Goal: Task Accomplishment & Management: Complete application form

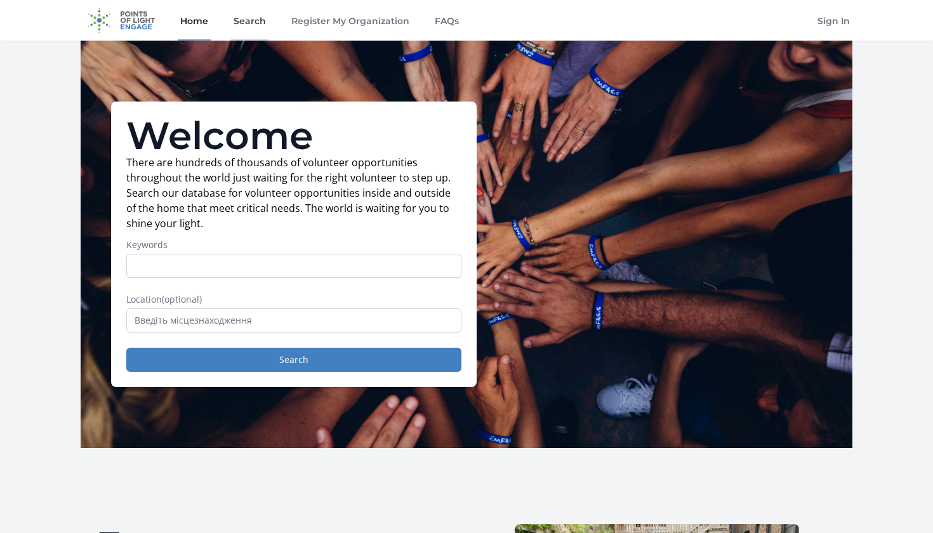
click at [256, 22] on link "Search" at bounding box center [249, 20] width 37 height 41
click at [253, 22] on link "Search" at bounding box center [249, 20] width 37 height 41
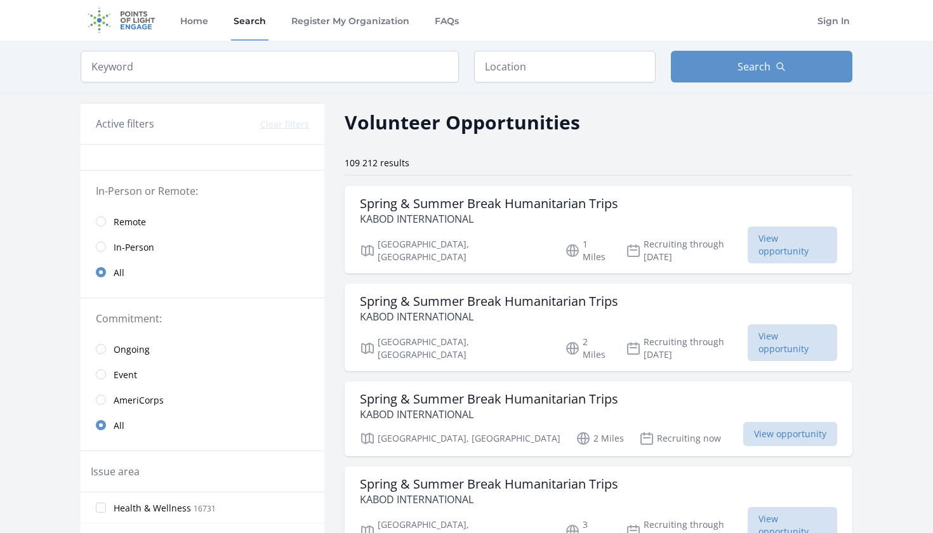
scroll to position [44, 0]
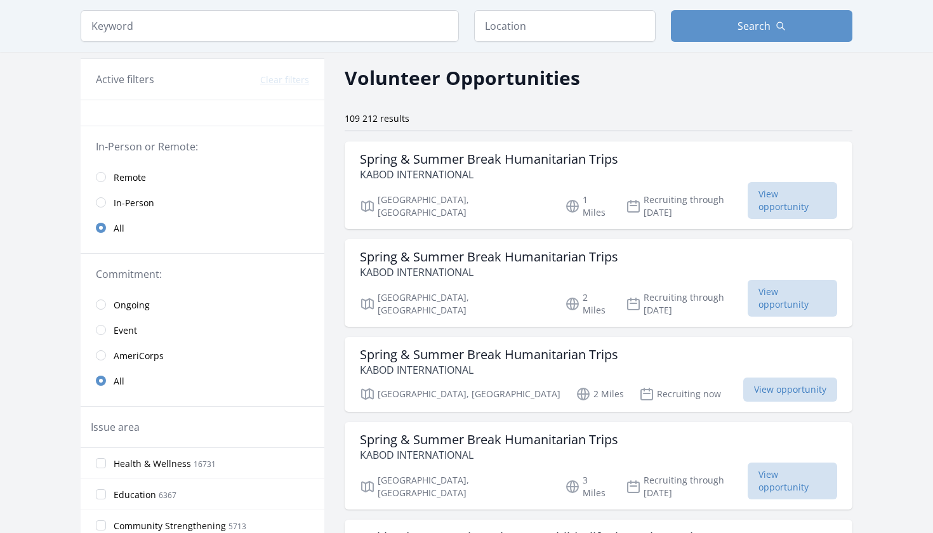
click at [103, 175] on input "radio" at bounding box center [101, 177] width 10 height 10
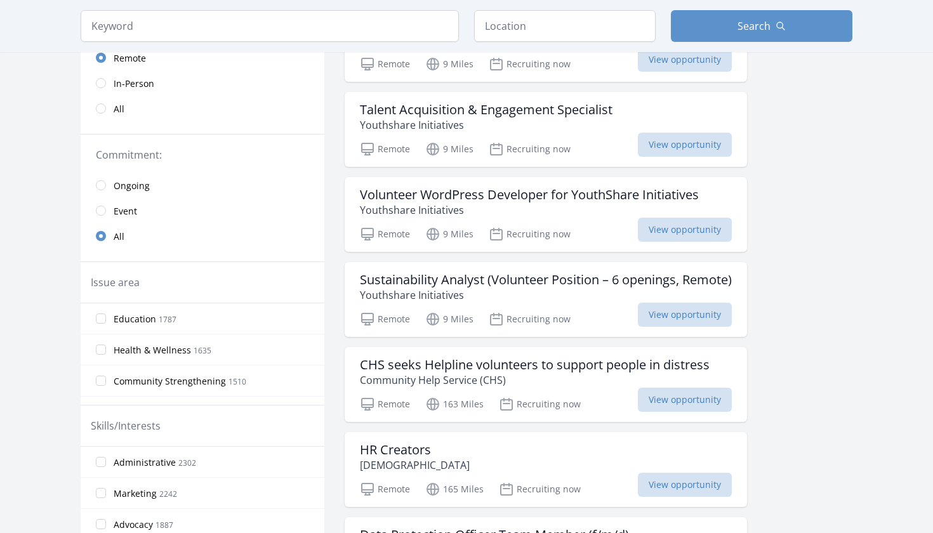
scroll to position [182, 0]
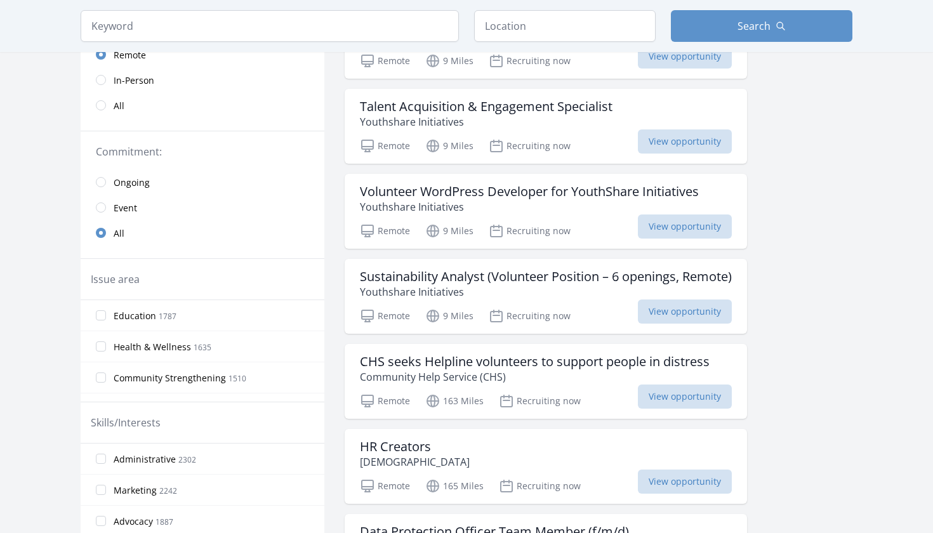
click at [99, 208] on input "radio" at bounding box center [101, 208] width 10 height 10
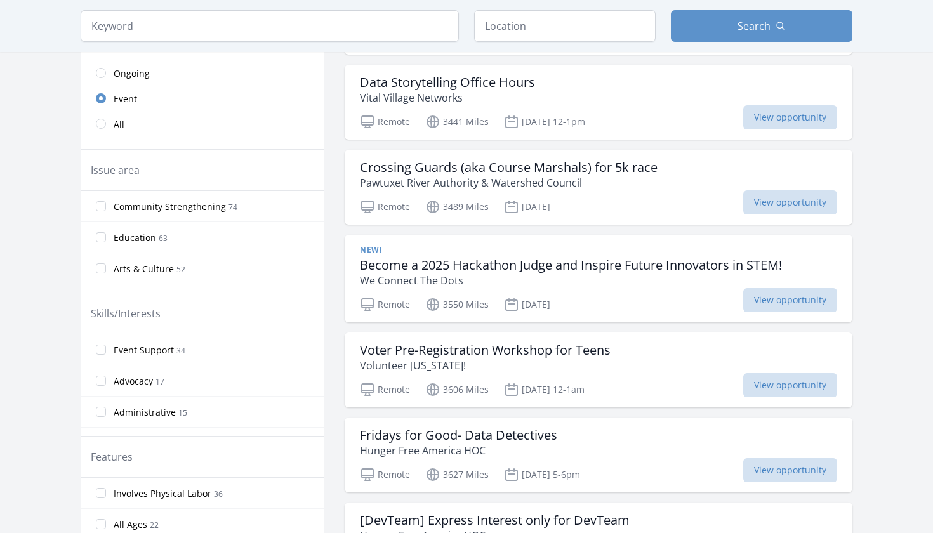
scroll to position [32, 0]
click at [100, 233] on input "Arts & Culture 52" at bounding box center [101, 236] width 10 height 10
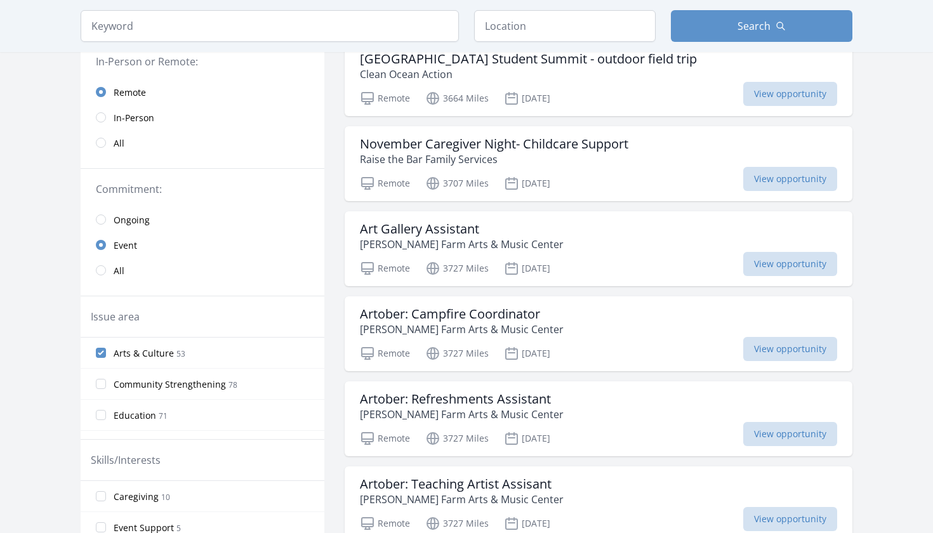
scroll to position [145, 0]
click at [102, 117] on input "radio" at bounding box center [101, 117] width 10 height 10
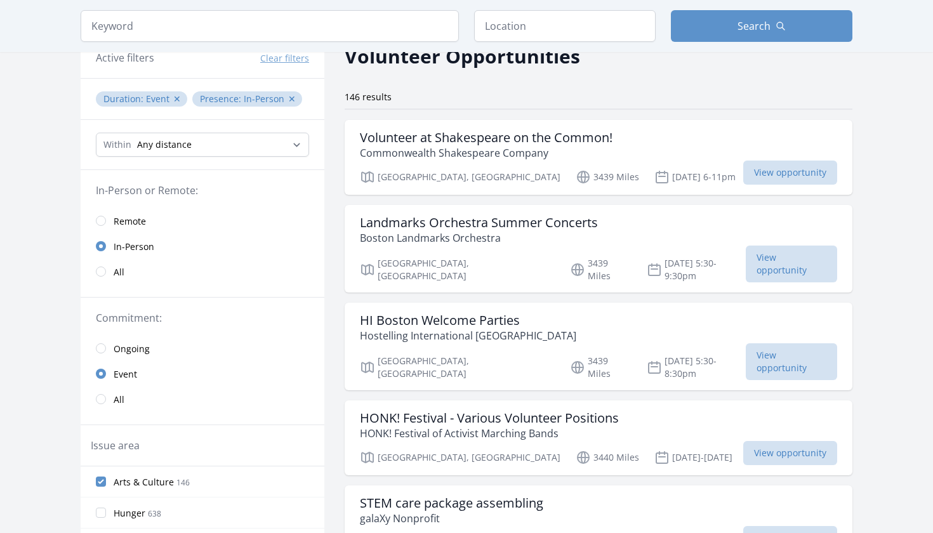
scroll to position [69, 0]
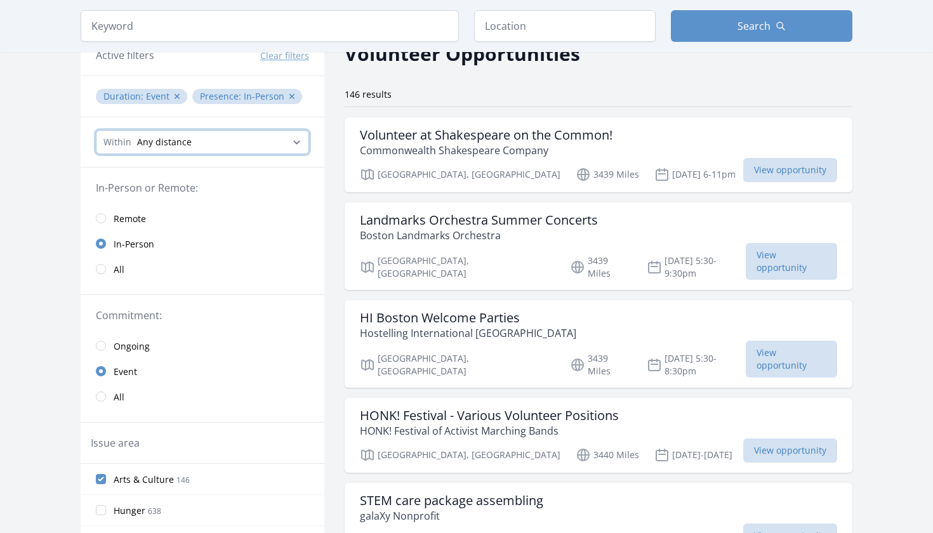
select select "8046"
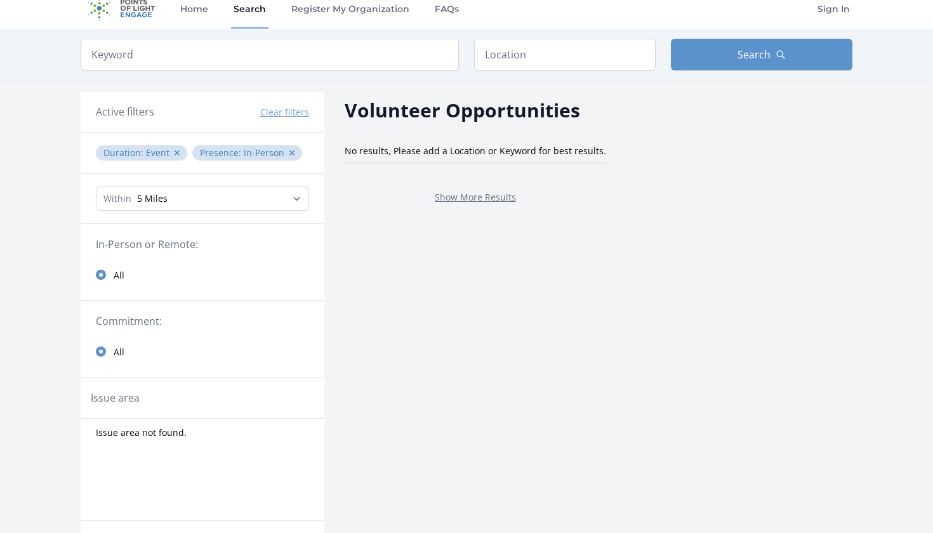
scroll to position [11, 0]
click at [602, 53] on input "text" at bounding box center [565, 55] width 182 height 32
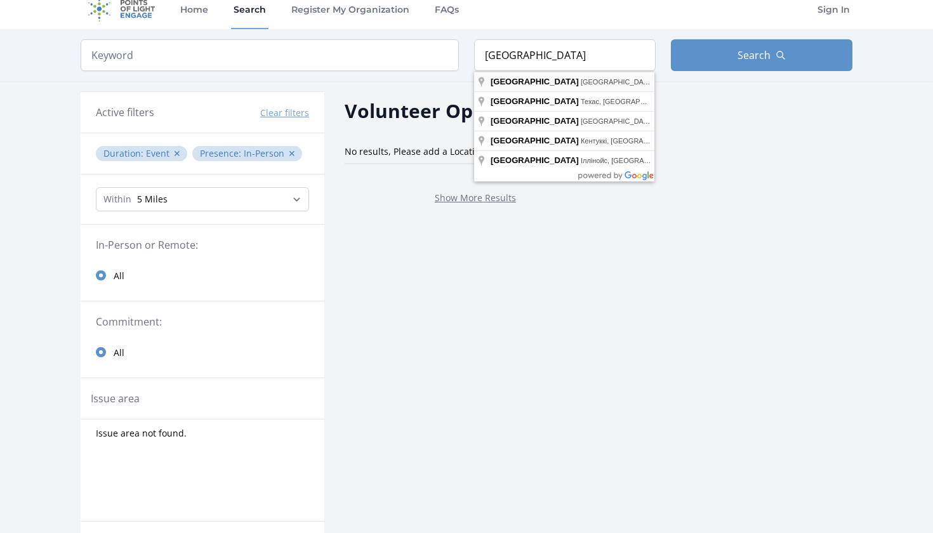
type input "Paris, Франція"
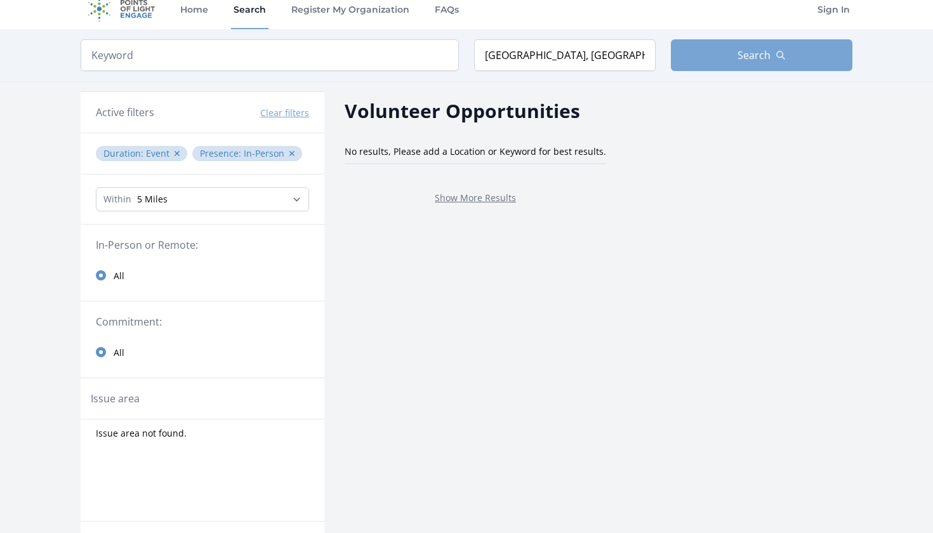
click at [839, 46] on button "Search" at bounding box center [762, 55] width 182 height 32
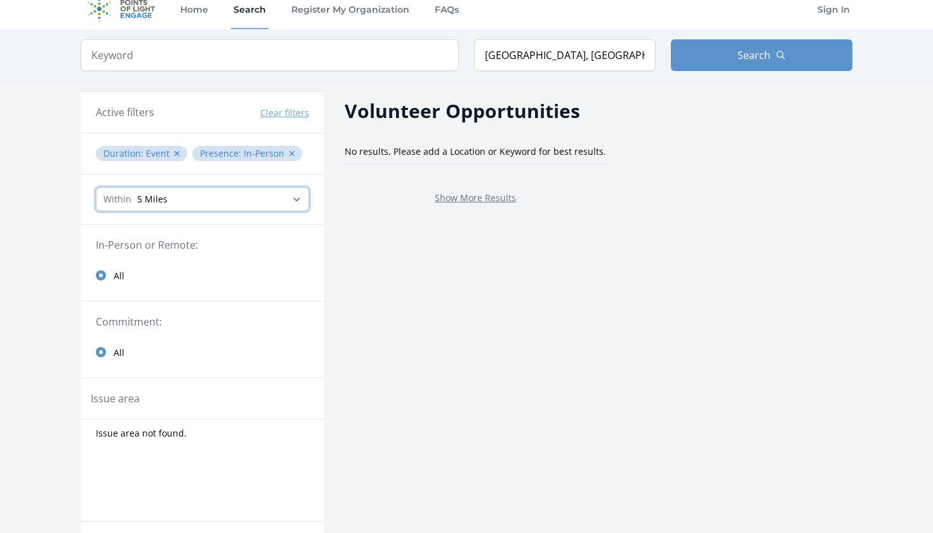
select select "32186"
select select "80467"
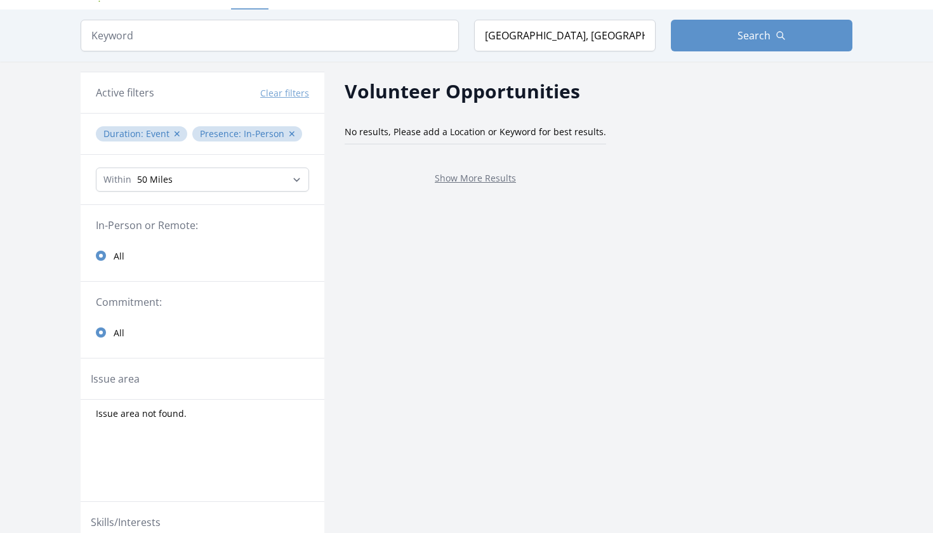
scroll to position [43, 0]
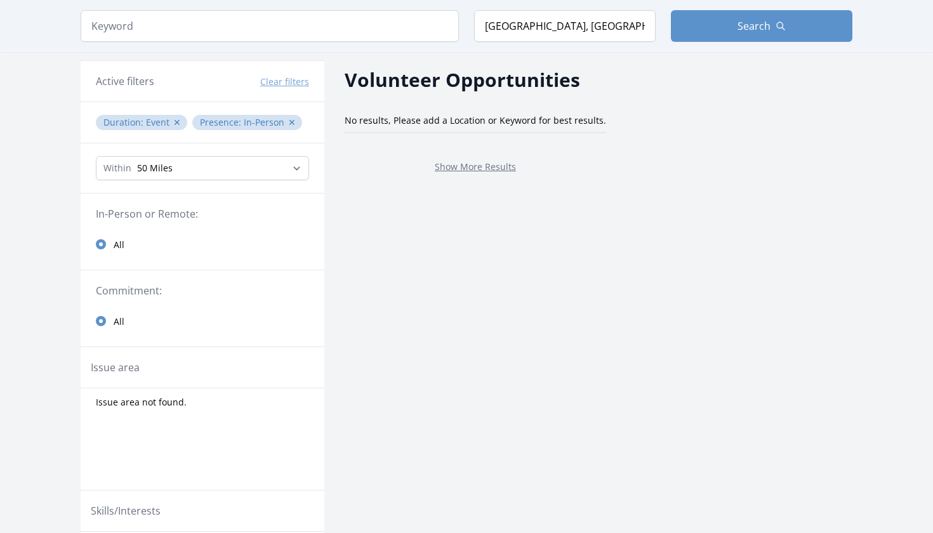
click at [298, 81] on button "Clear filters" at bounding box center [284, 82] width 49 height 13
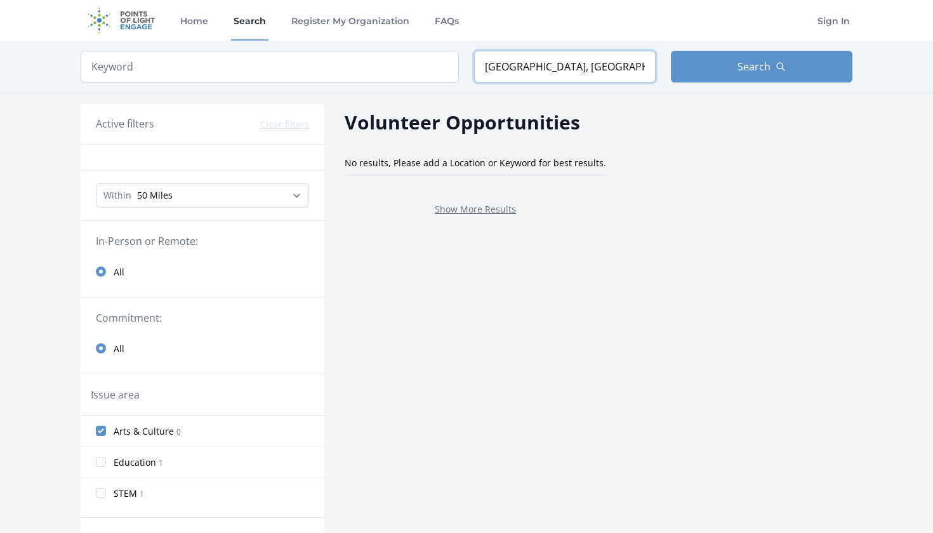
drag, startPoint x: 563, startPoint y: 62, endPoint x: 437, endPoint y: 60, distance: 125.1
click at [437, 60] on form "Keyword Location Paris, Франція Search" at bounding box center [467, 67] width 772 height 32
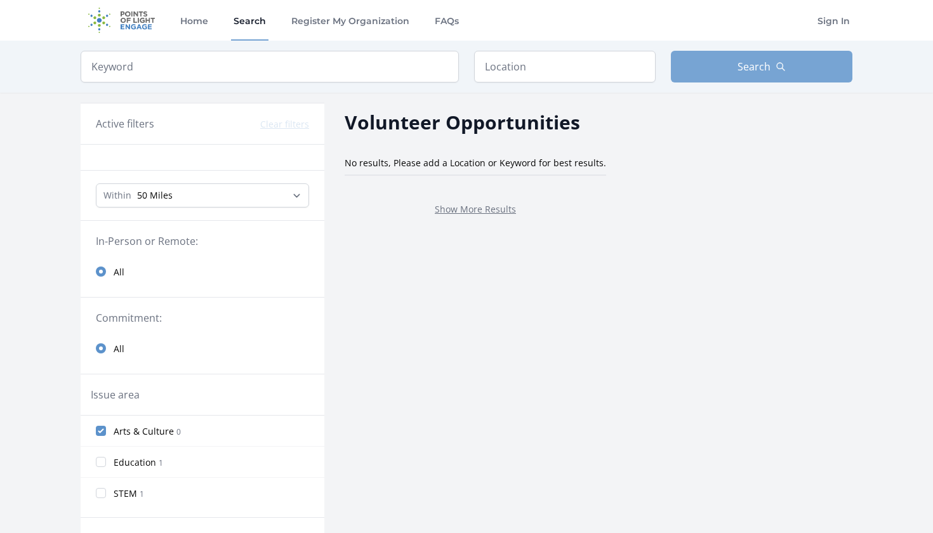
click at [768, 72] on span "Search" at bounding box center [754, 66] width 33 height 15
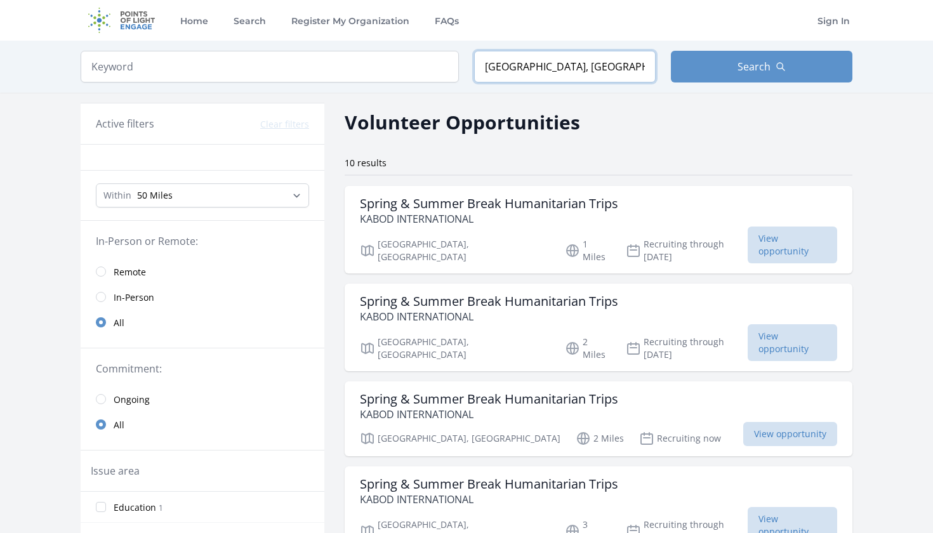
click at [561, 66] on input "Paris, Франція" at bounding box center [565, 67] width 182 height 32
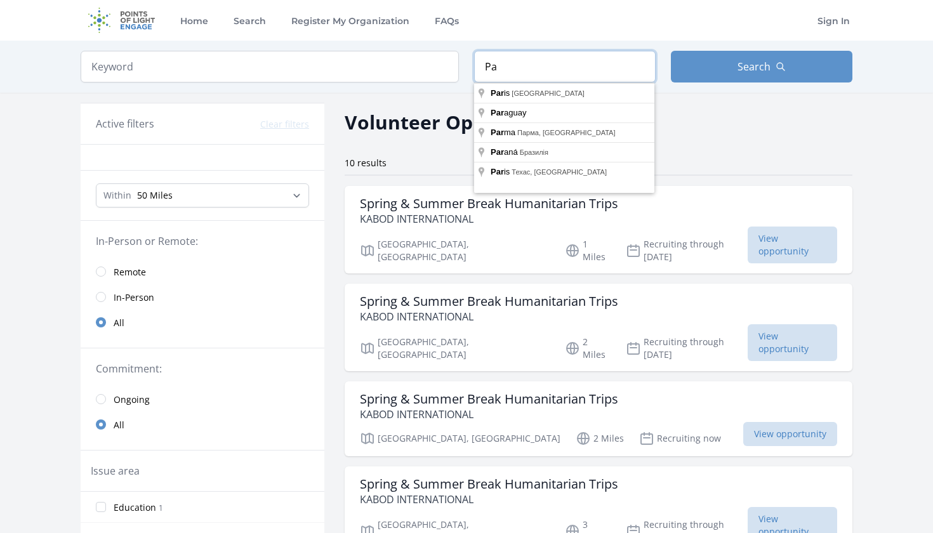
type input "P"
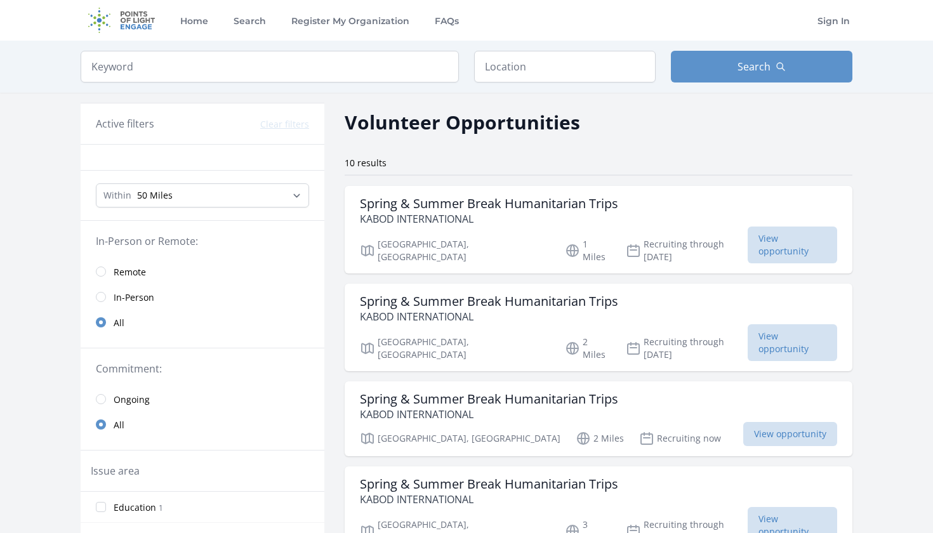
click at [102, 273] on input "radio" at bounding box center [101, 272] width 10 height 10
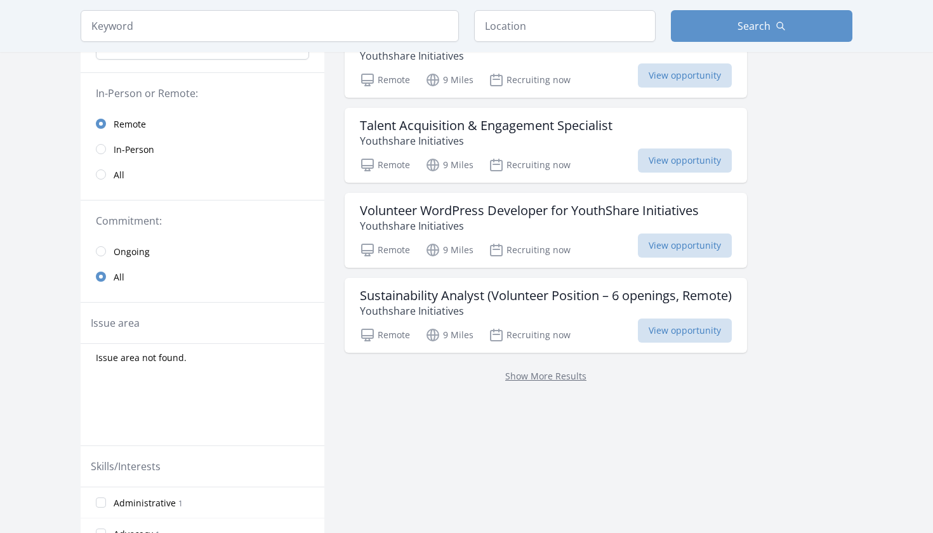
scroll to position [164, 0]
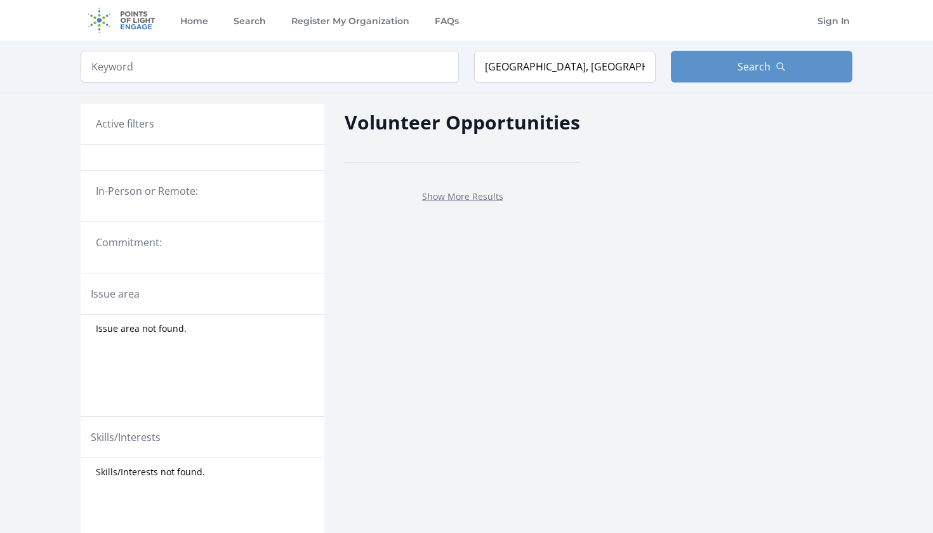
scroll to position [11, 0]
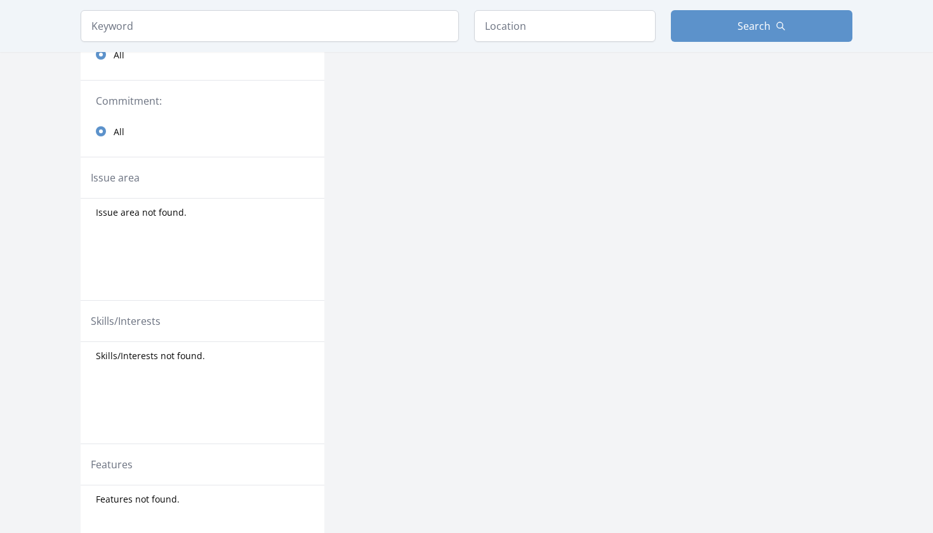
scroll to position [44, 0]
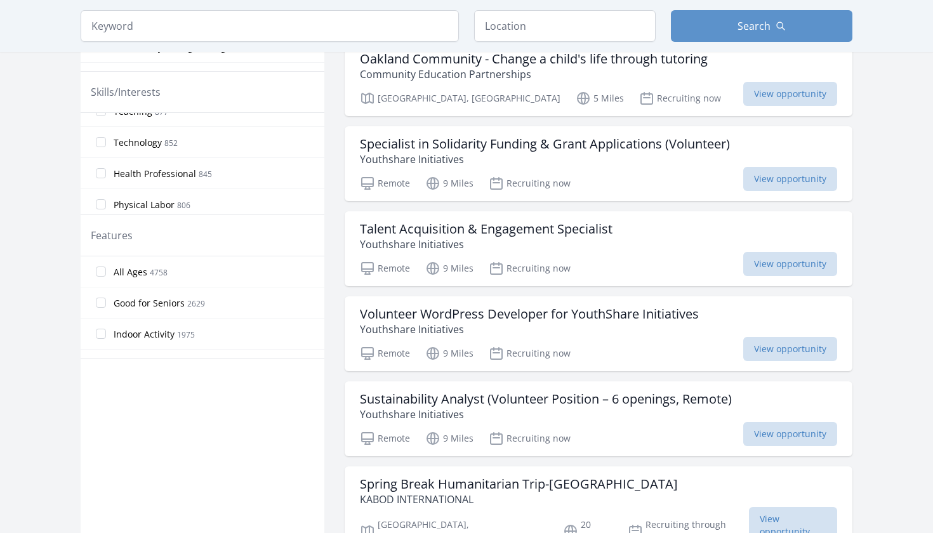
scroll to position [489, 0]
click at [100, 274] on input "All Ages 4758" at bounding box center [101, 272] width 10 height 10
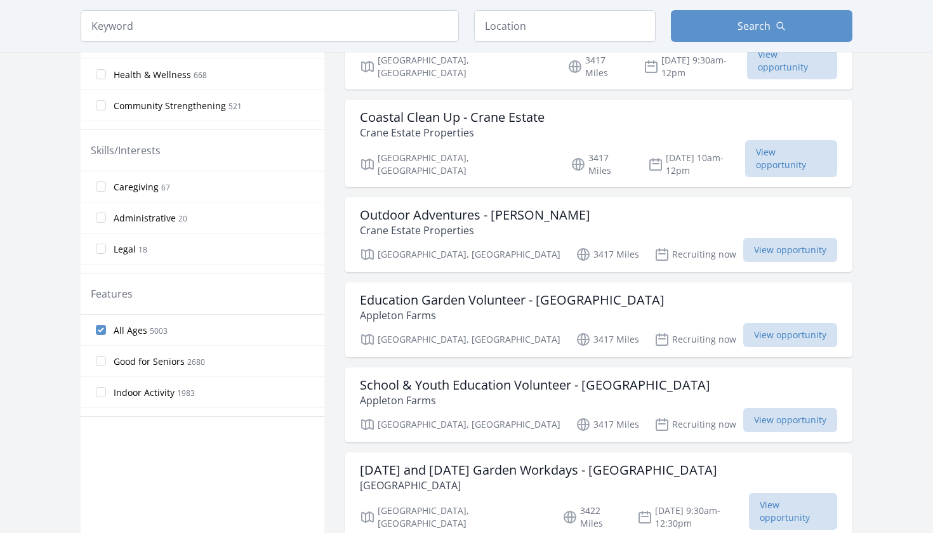
scroll to position [439, 0]
click at [103, 328] on input "All Ages 5003" at bounding box center [101, 330] width 10 height 10
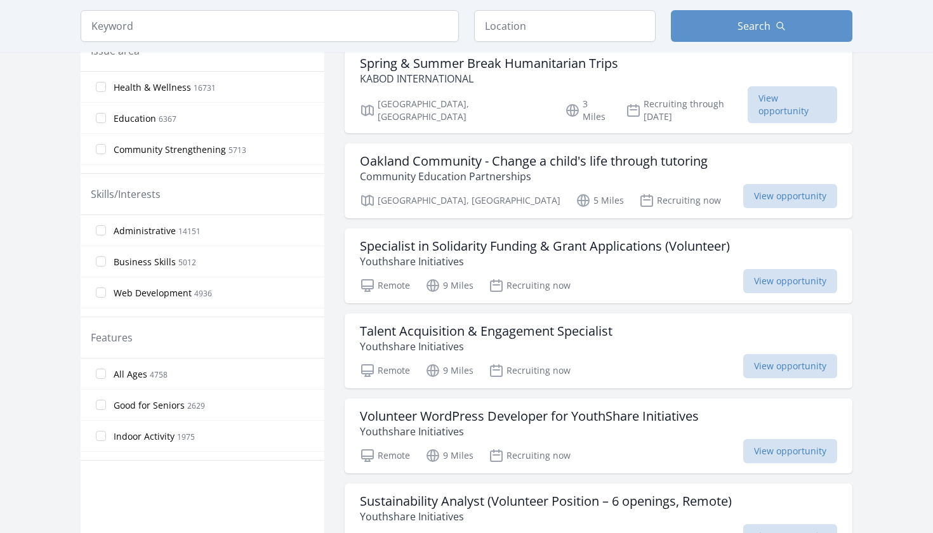
scroll to position [0, 0]
click at [97, 228] on input "Administrative 14151" at bounding box center [101, 230] width 10 height 10
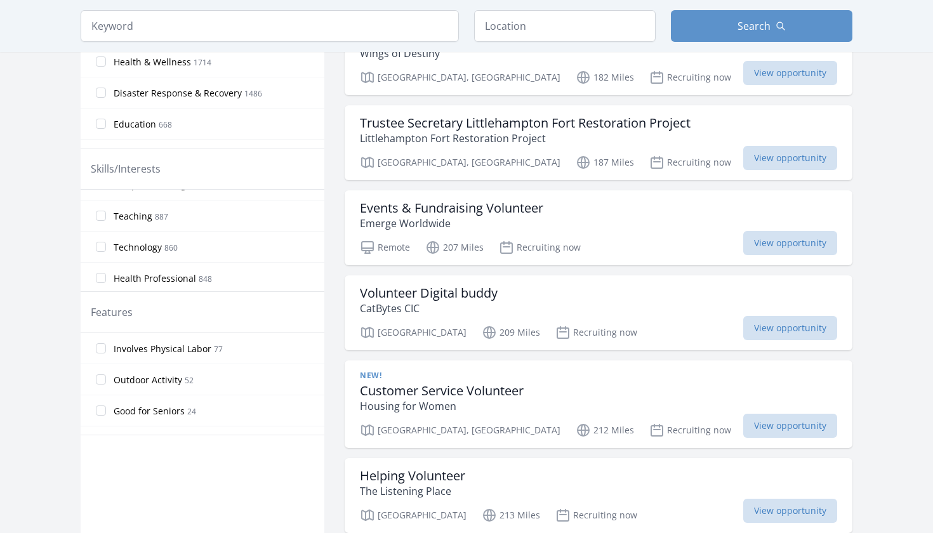
scroll to position [460, 0]
click at [102, 213] on input "Teaching 887" at bounding box center [101, 211] width 10 height 10
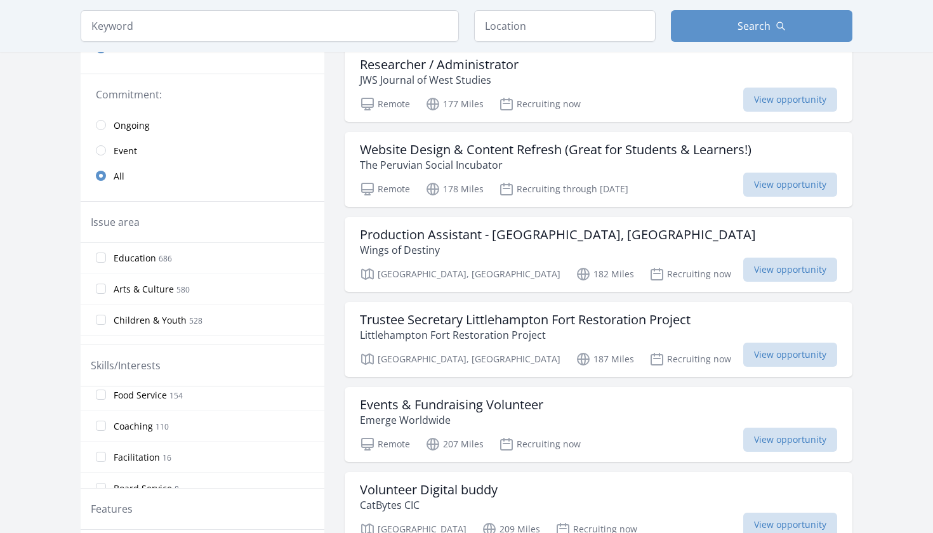
scroll to position [86, 0]
click at [104, 265] on input "Education 686" at bounding box center [101, 266] width 10 height 10
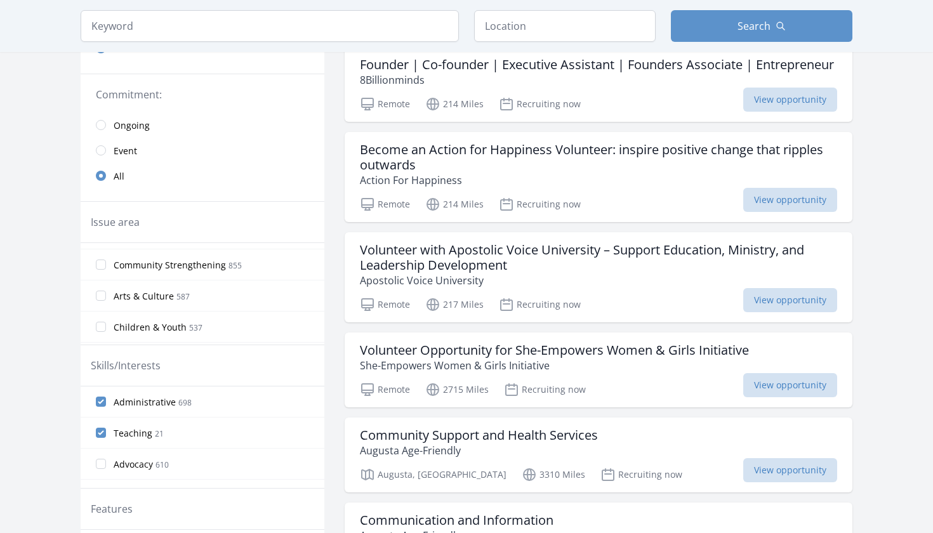
scroll to position [97, 0]
click at [100, 284] on input "Arts & Culture 587" at bounding box center [101, 286] width 10 height 10
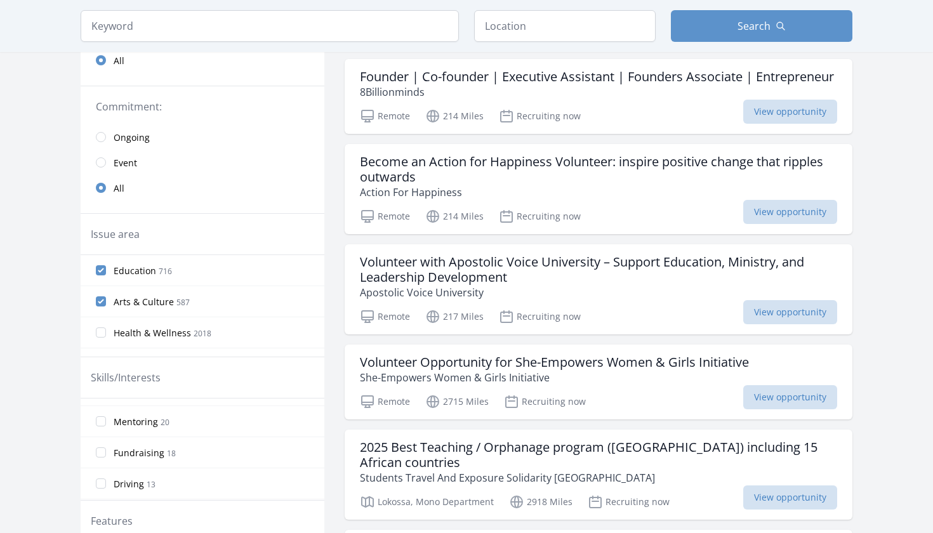
scroll to position [0, 0]
click at [102, 270] on input "Education 716" at bounding box center [101, 270] width 10 height 10
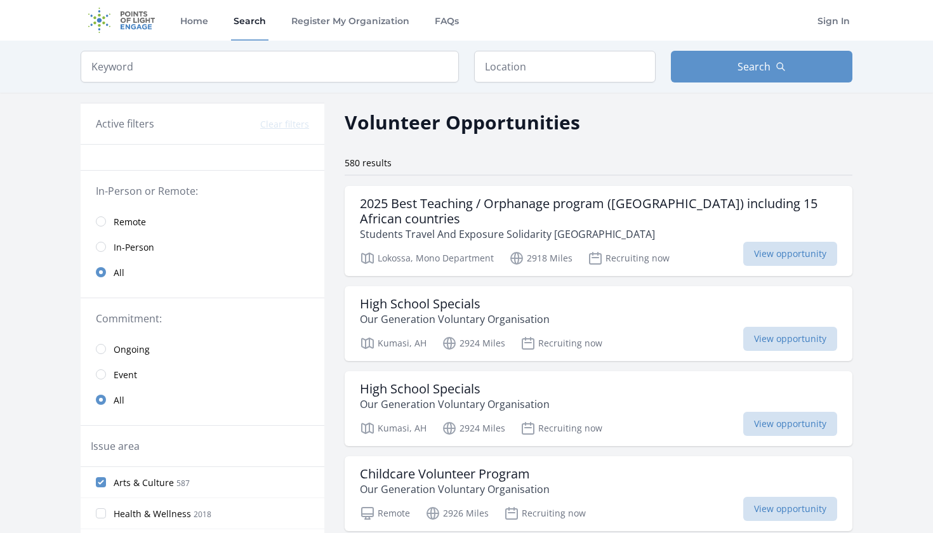
click at [101, 227] on link "Remote" at bounding box center [203, 221] width 244 height 25
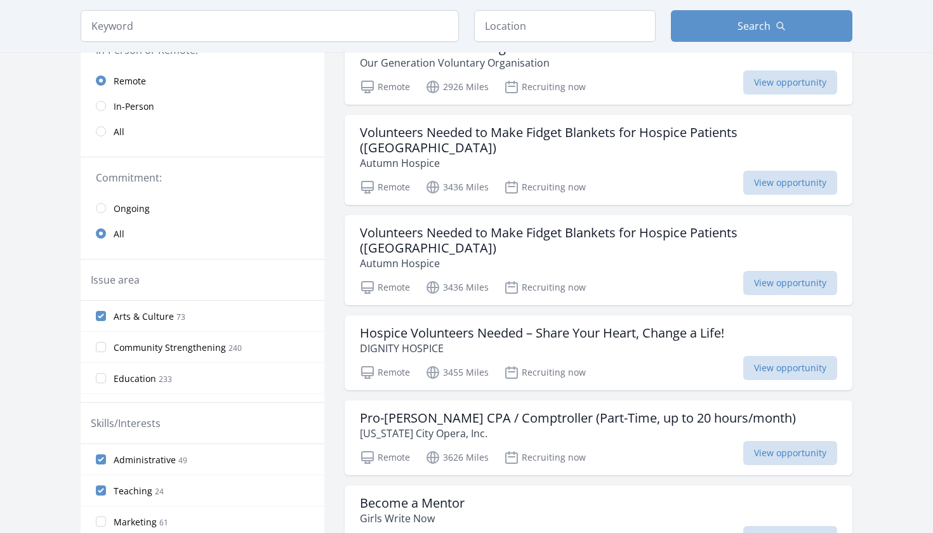
scroll to position [135, 0]
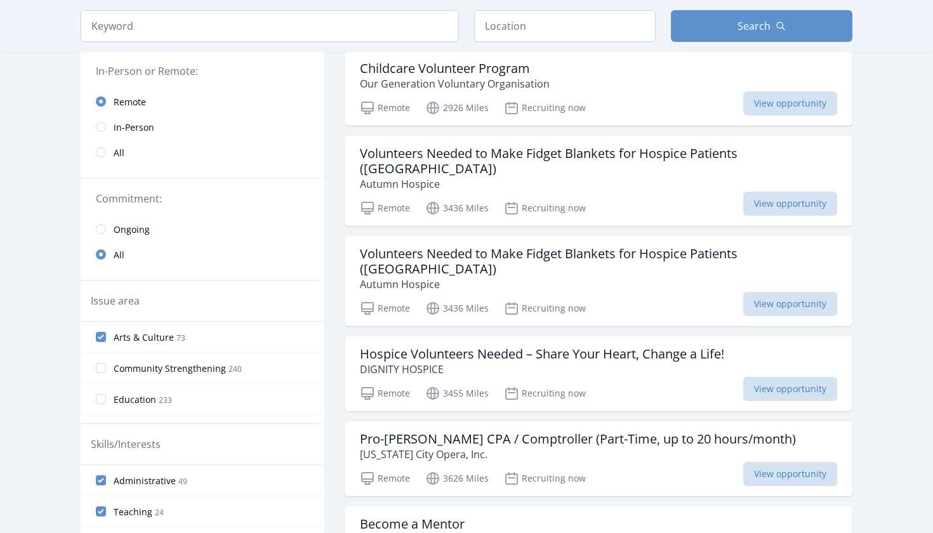
click at [100, 228] on input "radio" at bounding box center [101, 229] width 10 height 10
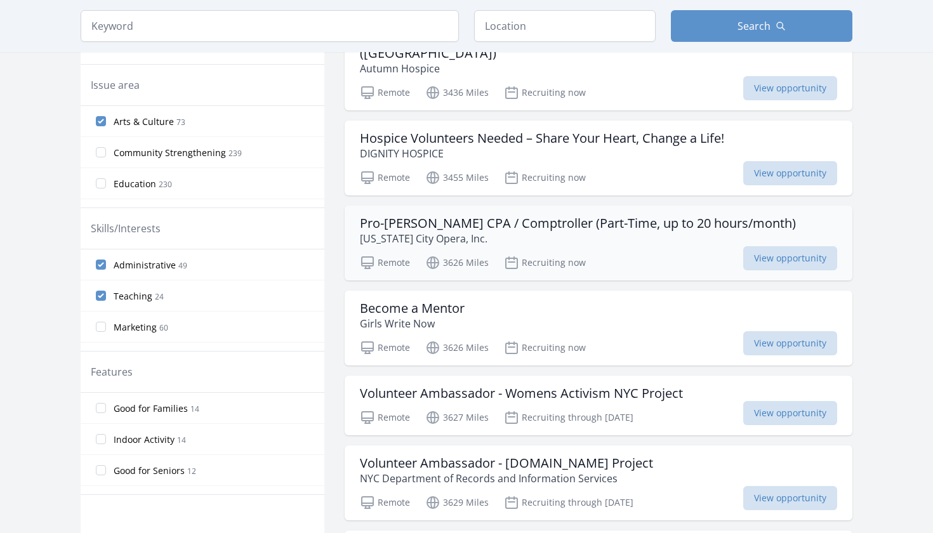
scroll to position [373, 0]
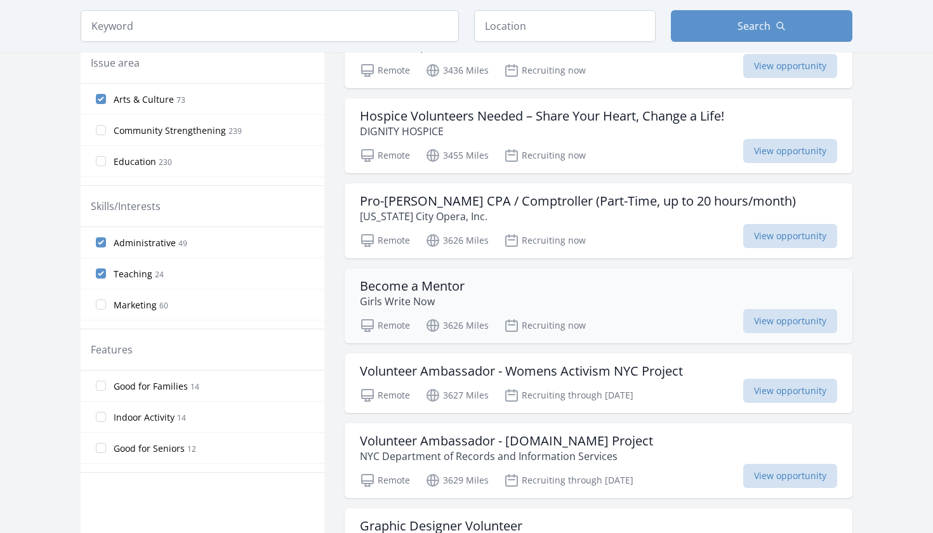
click at [495, 279] on div "Become a Mentor Girls Write Now" at bounding box center [598, 294] width 477 height 30
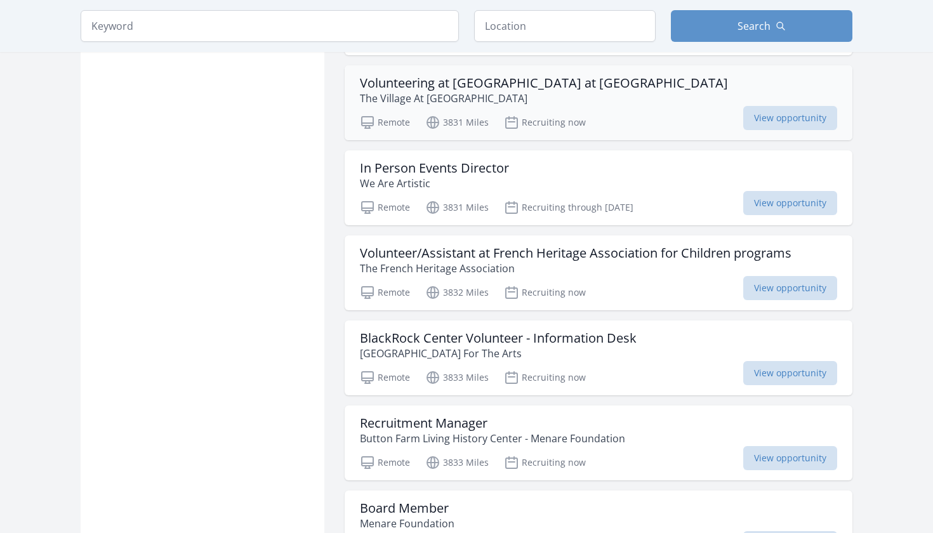
scroll to position [2365, 0]
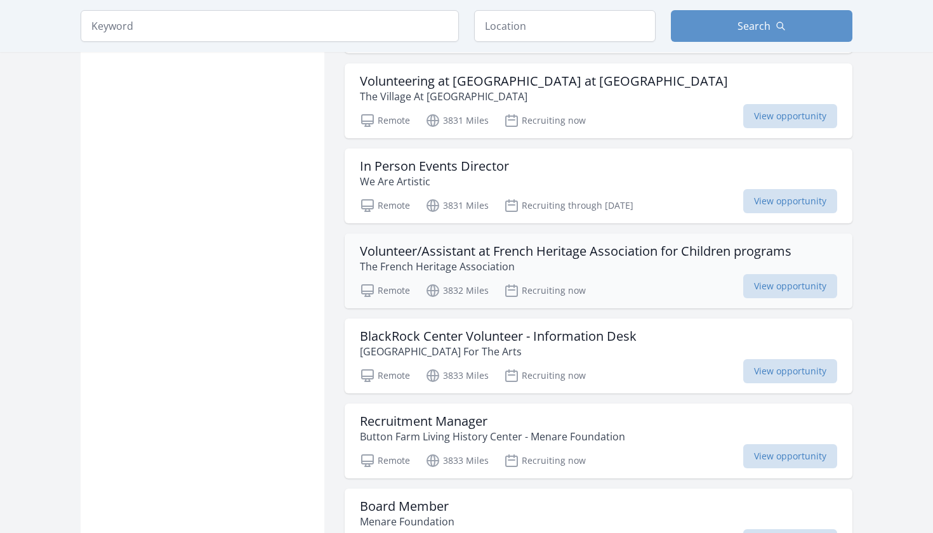
click at [540, 259] on p "The French Heritage Association" at bounding box center [576, 266] width 432 height 15
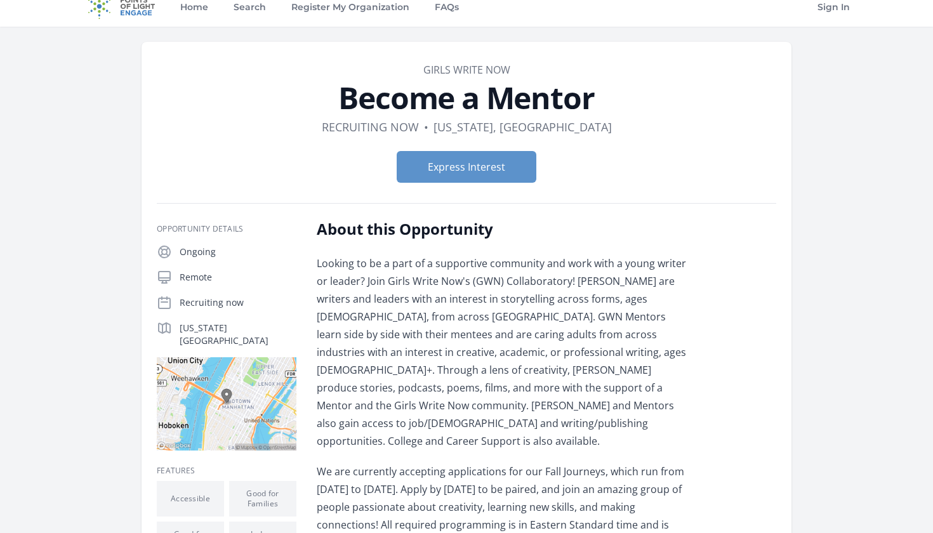
scroll to position [11, 0]
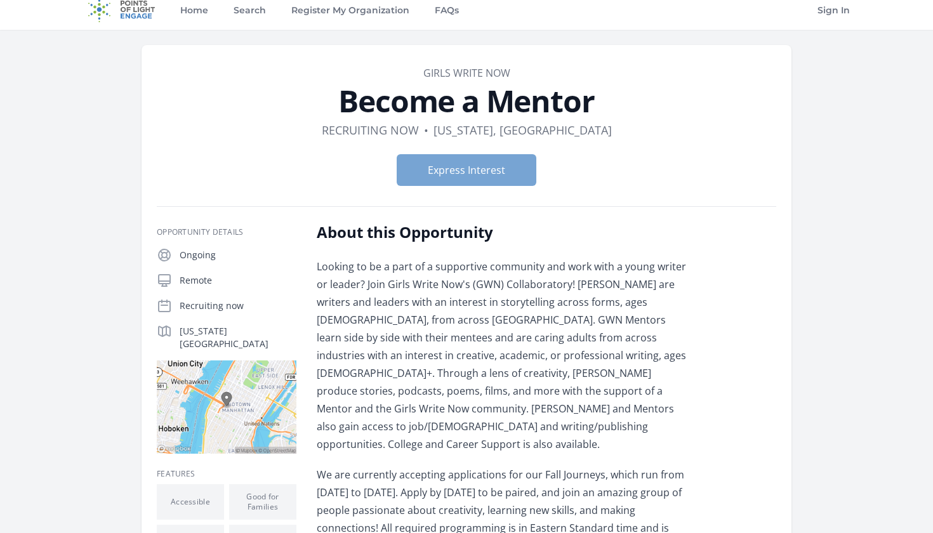
click at [443, 170] on button "Express Interest" at bounding box center [467, 170] width 140 height 32
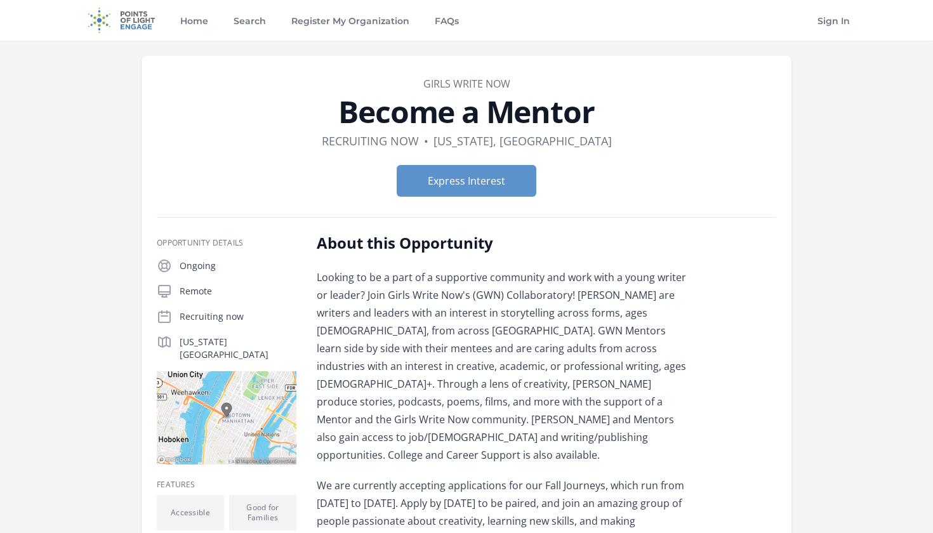
scroll to position [0, 0]
